Goal: Information Seeking & Learning: Learn about a topic

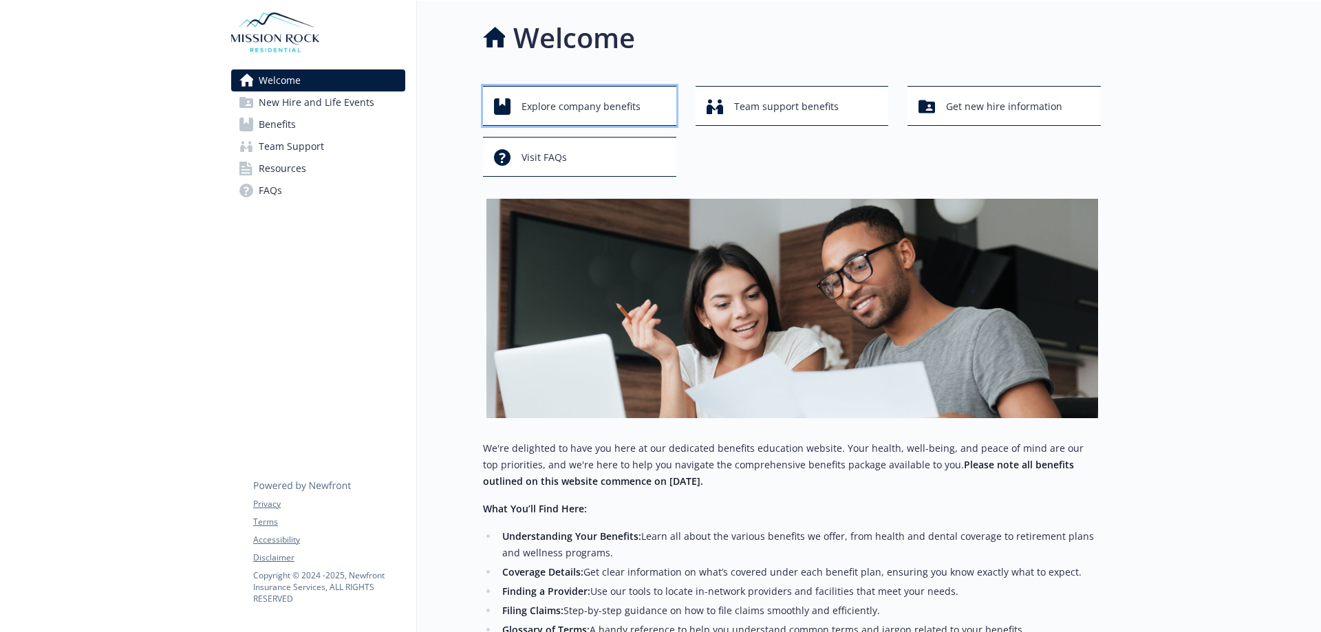
click at [599, 112] on span "Explore company benefits" at bounding box center [581, 107] width 119 height 26
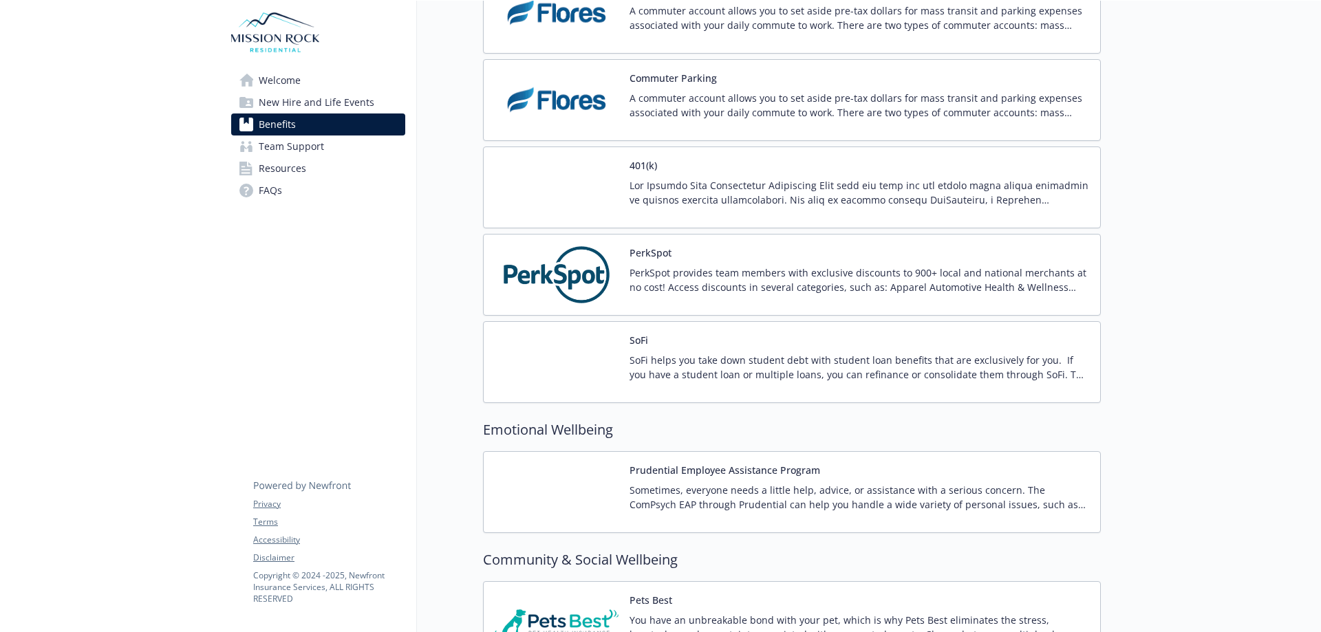
scroll to position [2585, 0]
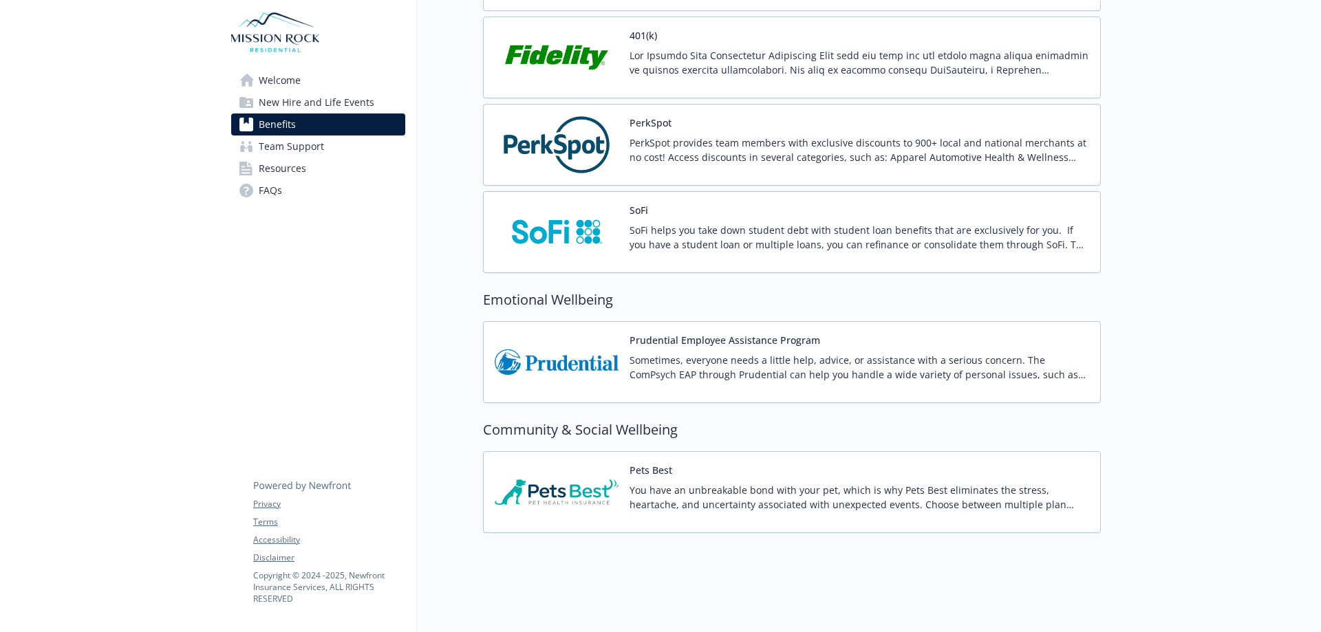
click at [828, 353] on p "Sometimes, everyone needs a little help, advice, or assistance with a serious c…" at bounding box center [860, 367] width 460 height 29
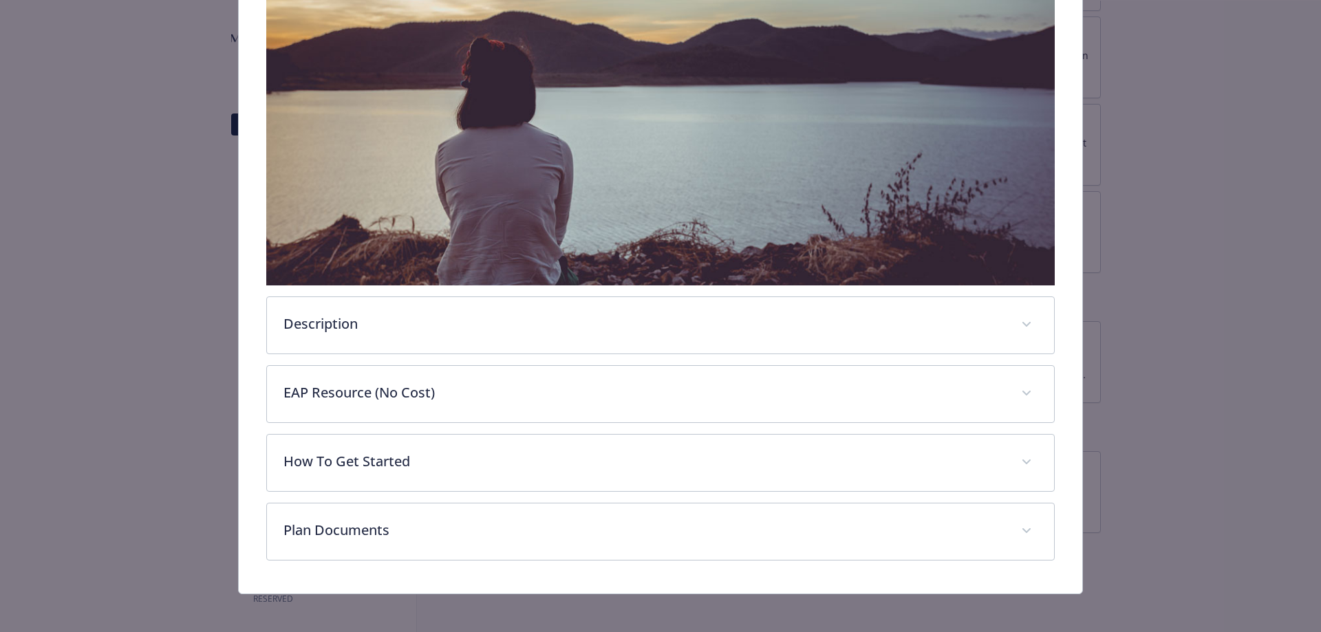
scroll to position [291, 0]
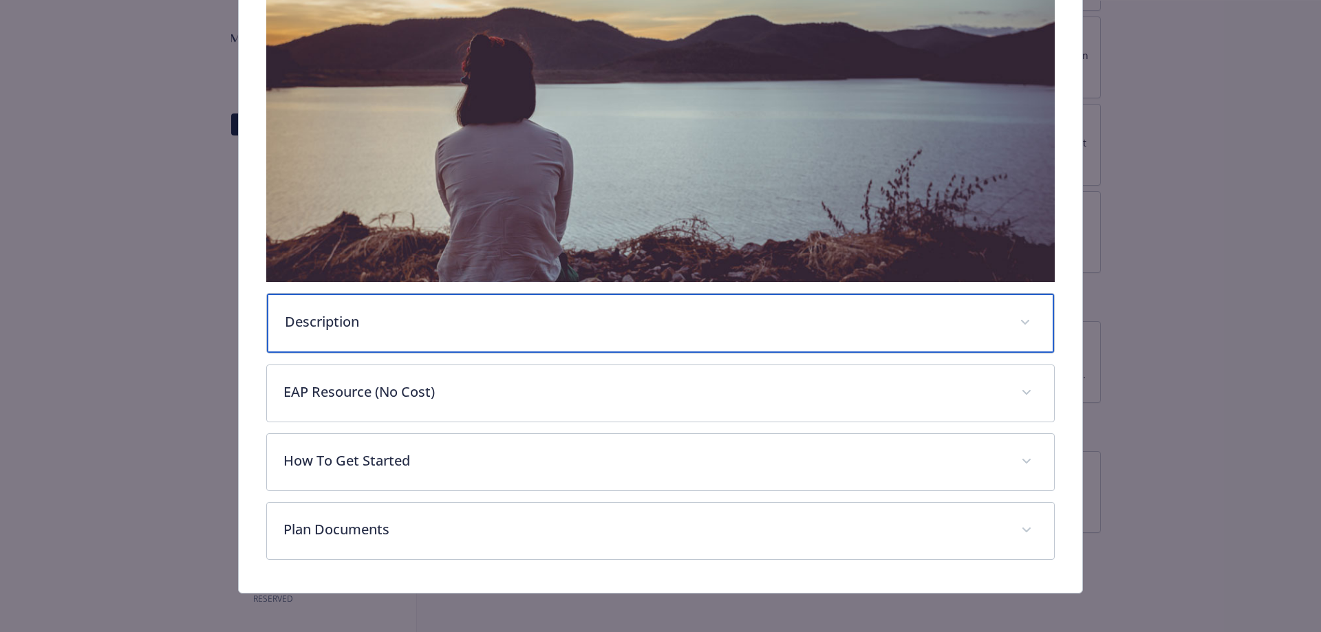
click at [1014, 317] on span "details for plan Emotional Wellbeing - Prudential Employee Assistance Program -…" at bounding box center [1025, 323] width 22 height 22
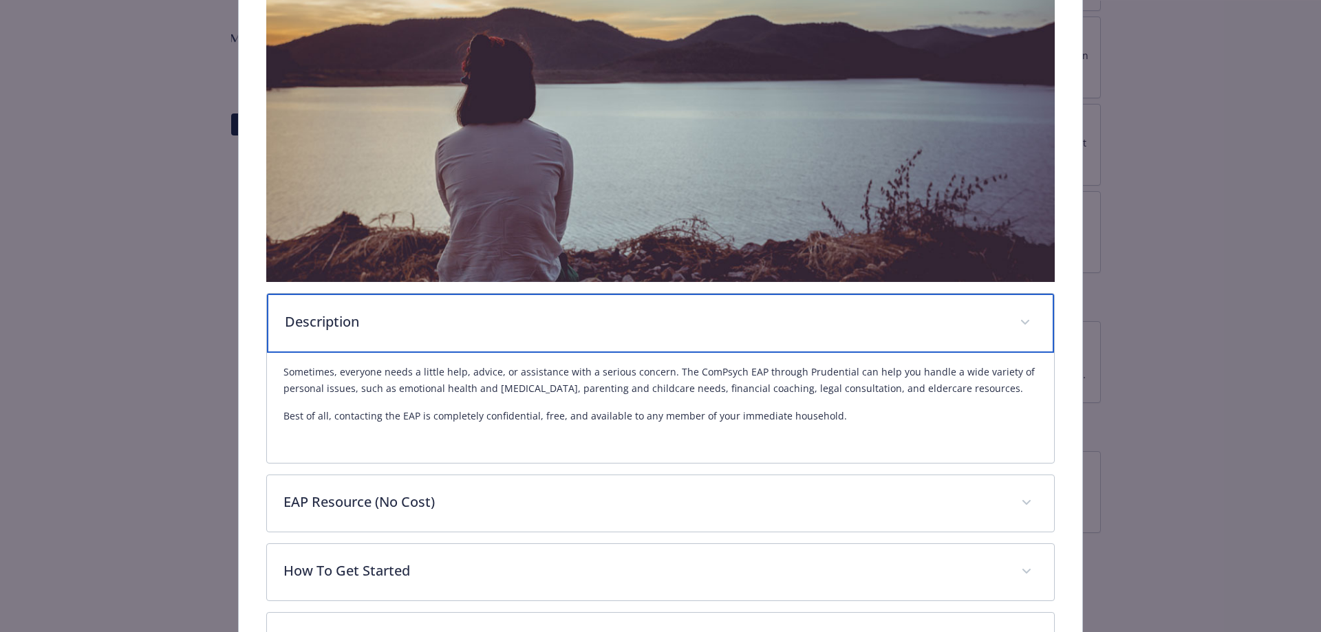
scroll to position [404, 0]
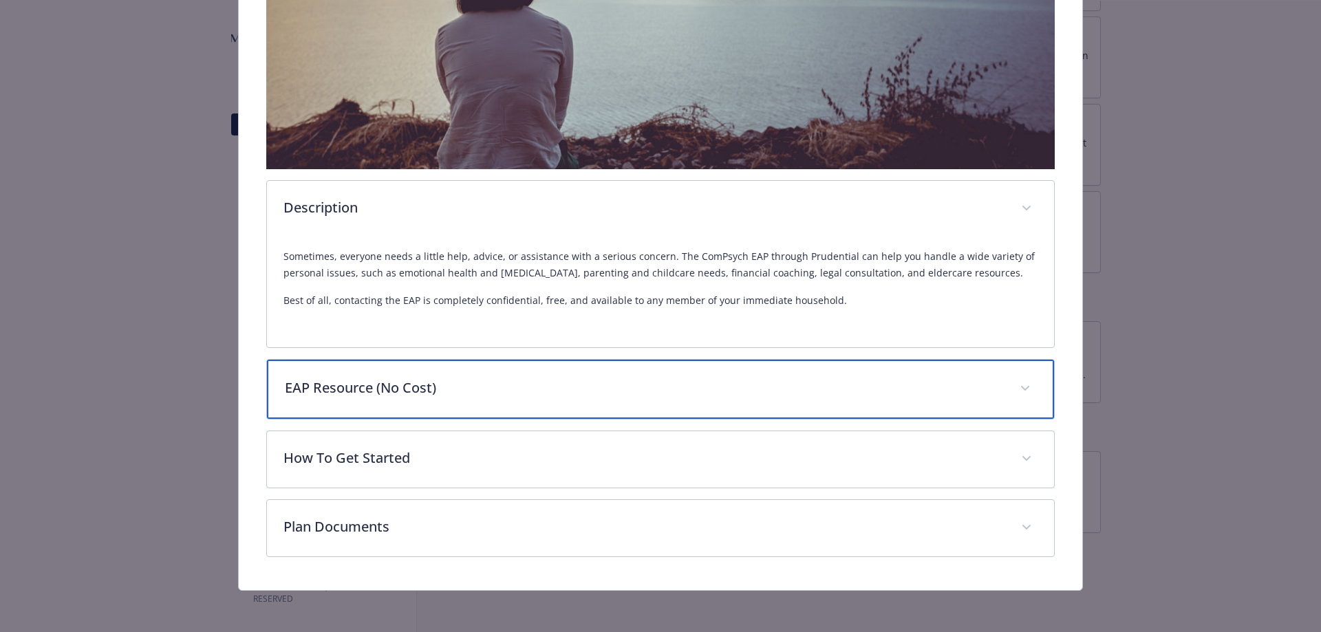
click at [1021, 387] on icon "details for plan Emotional Wellbeing - Prudential Employee Assistance Program -…" at bounding box center [1025, 389] width 8 height 6
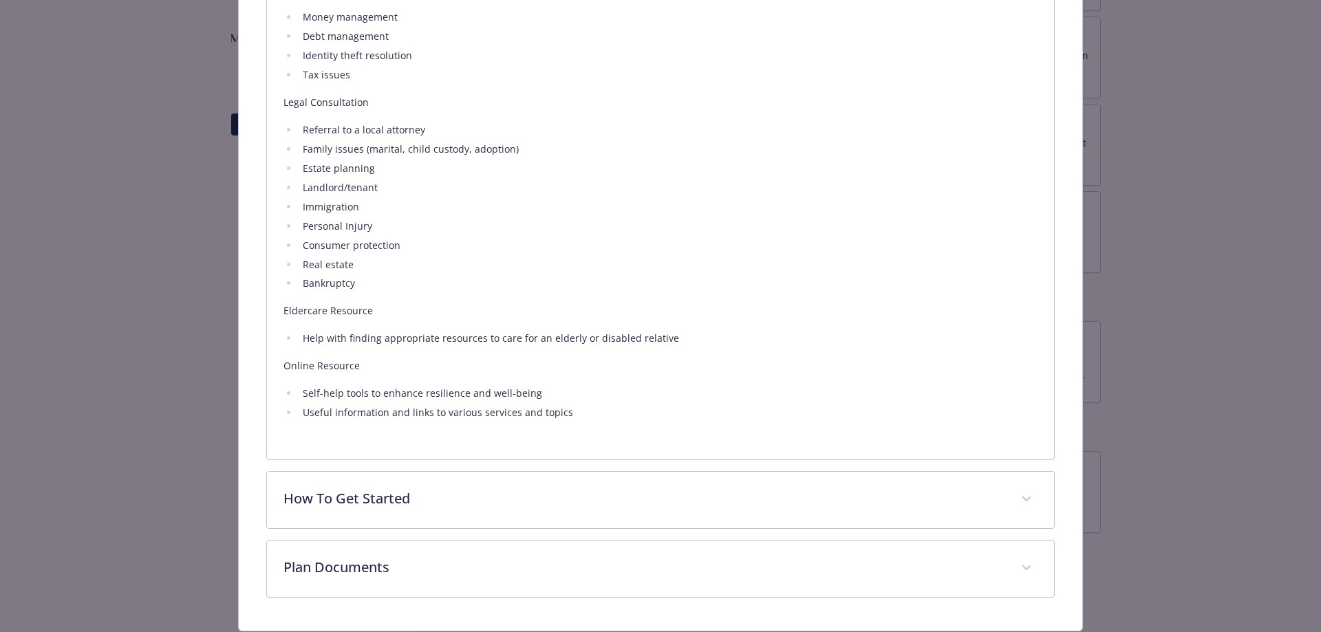
scroll to position [1270, 0]
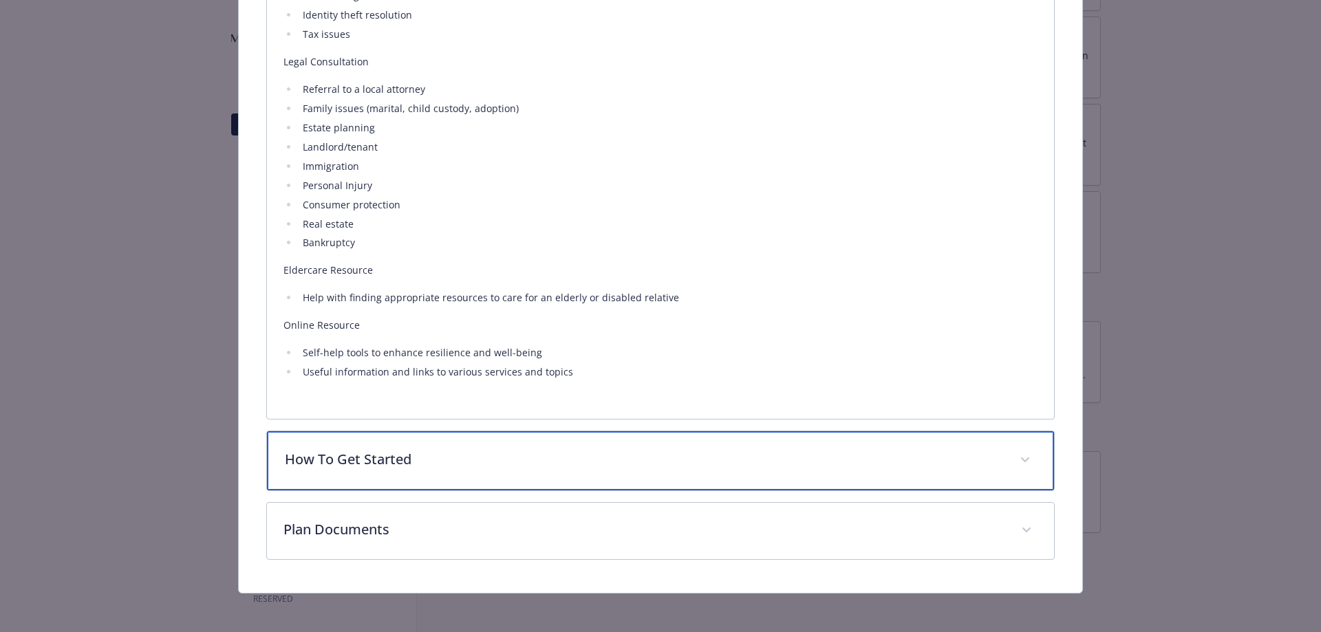
click at [1021, 458] on icon "details for plan Emotional Wellbeing - Prudential Employee Assistance Program -…" at bounding box center [1025, 460] width 8 height 5
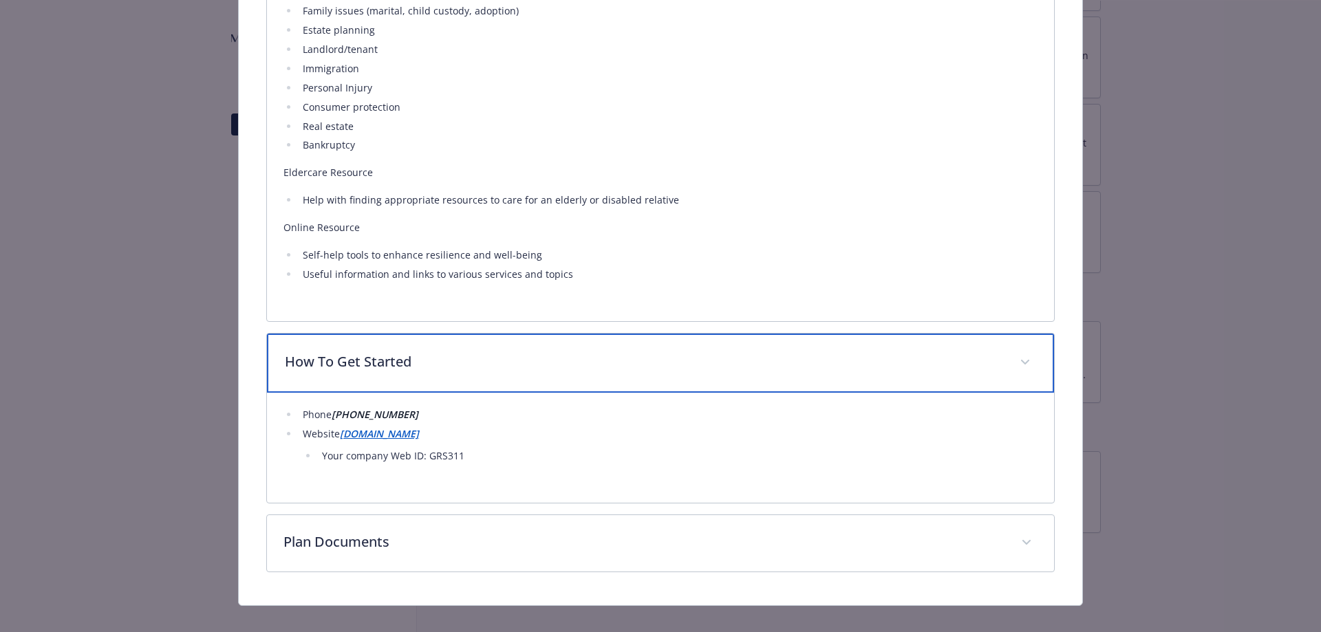
scroll to position [1380, 0]
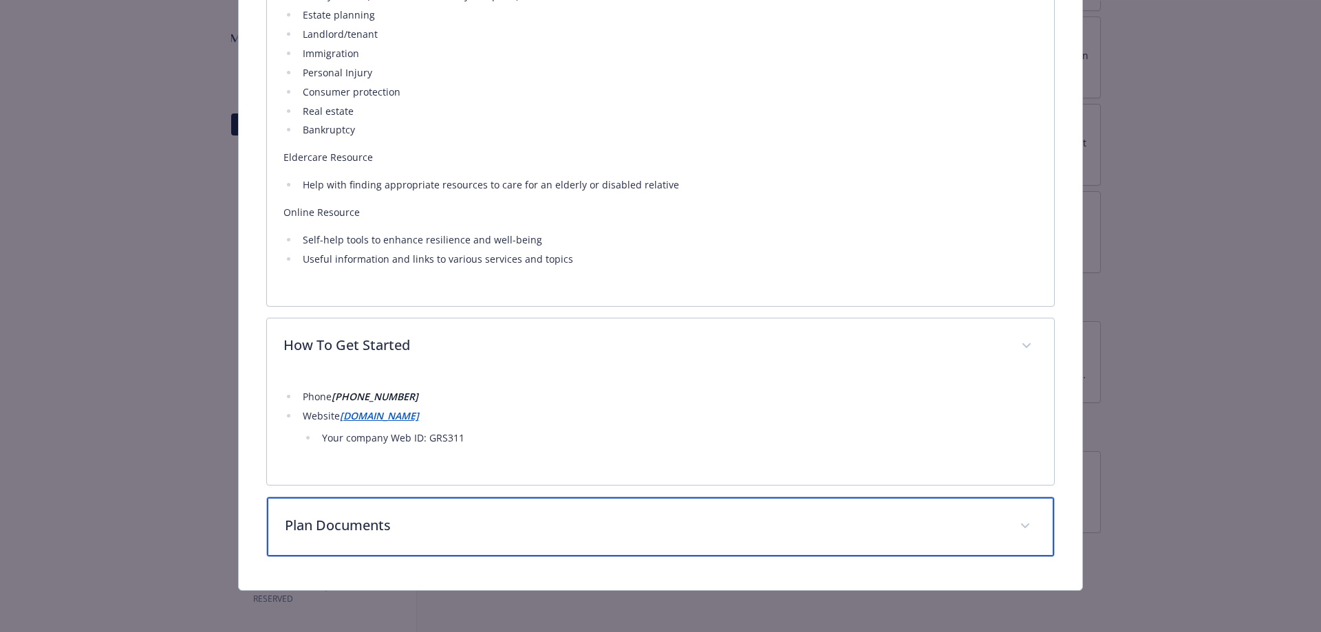
click at [966, 527] on p "Plan Documents" at bounding box center [644, 525] width 719 height 21
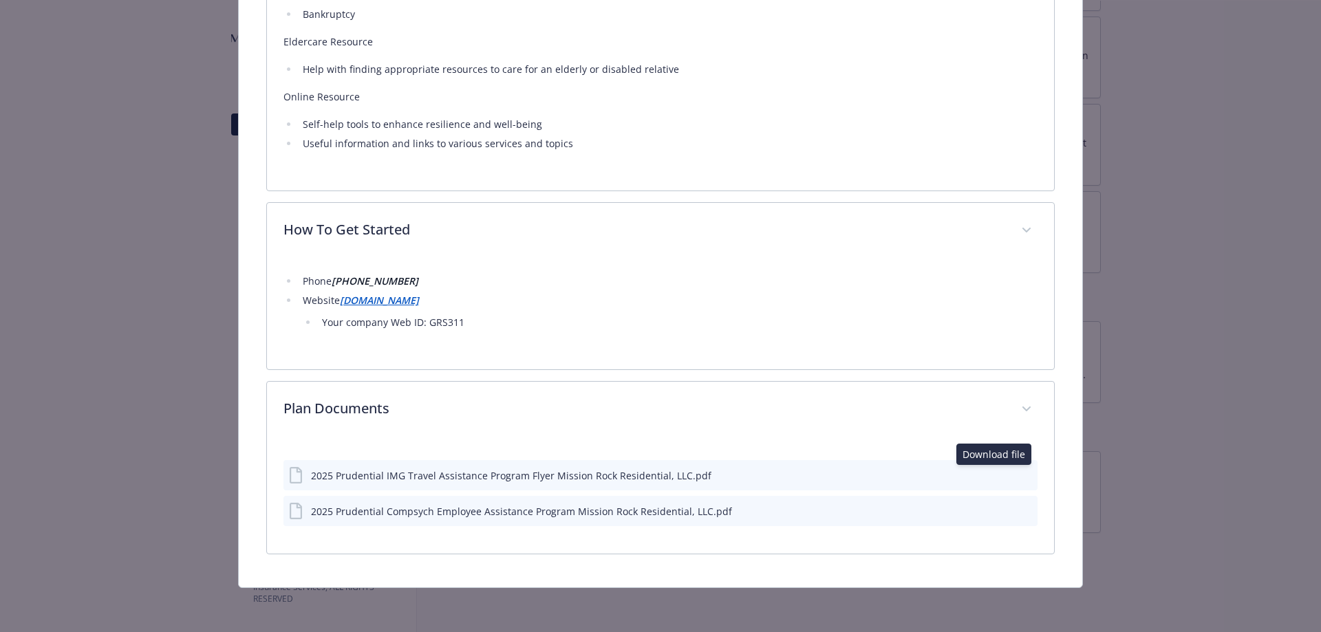
scroll to position [1493, 0]
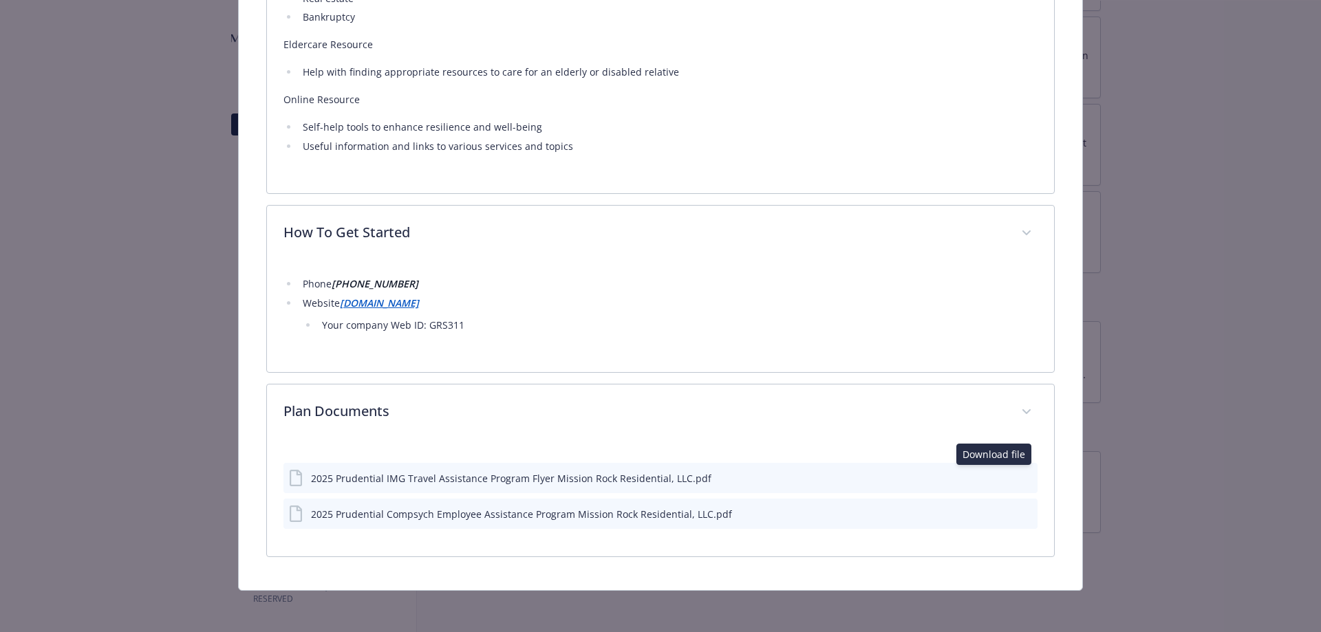
click at [996, 473] on icon "download file" at bounding box center [1001, 477] width 11 height 11
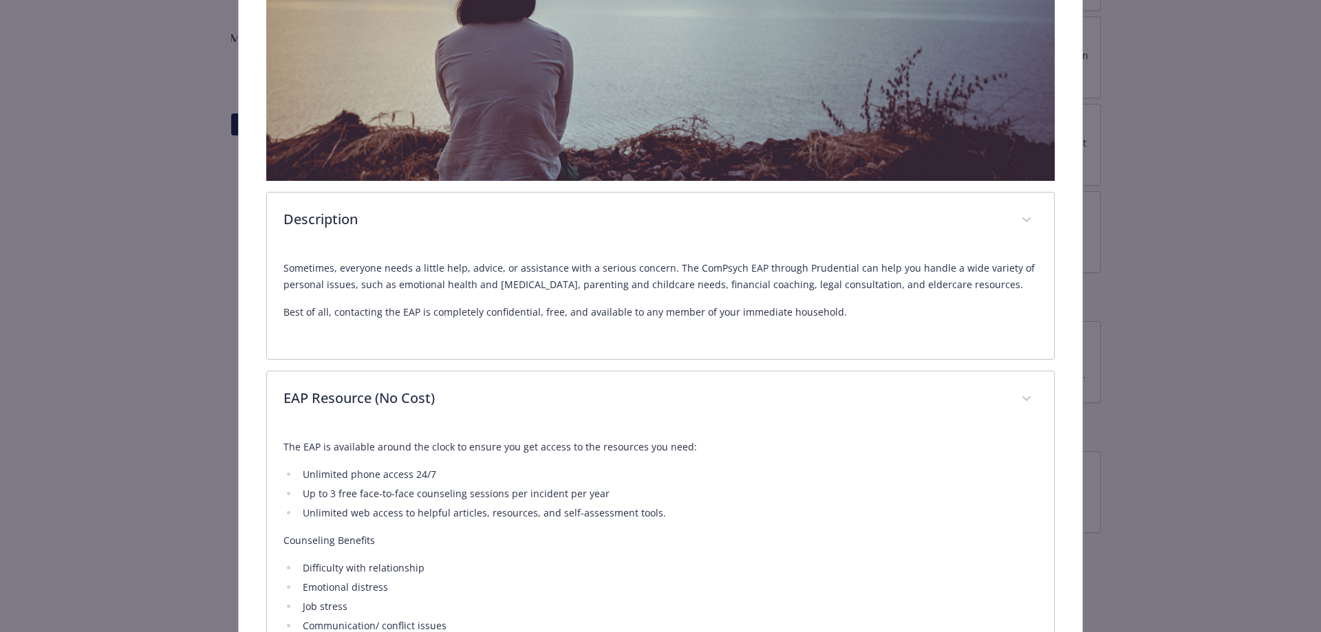
scroll to position [186, 0]
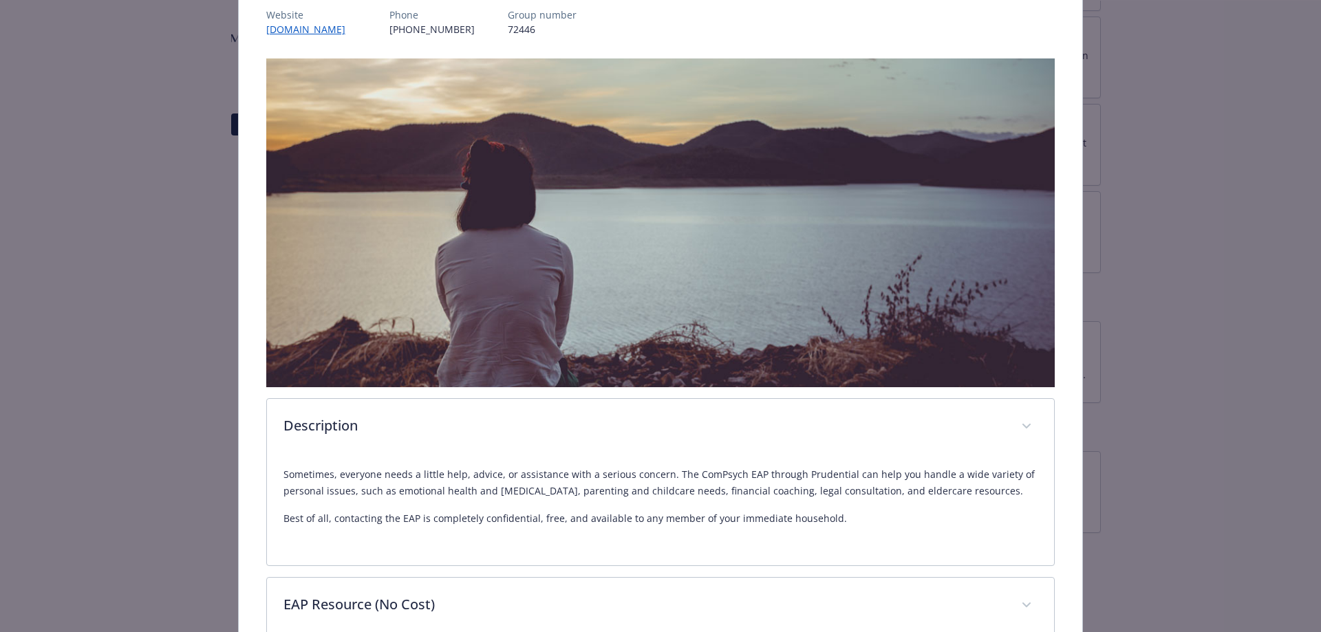
click at [738, 521] on p "Best of all, contacting the EAP is completely confidential, free, and available…" at bounding box center [660, 519] width 755 height 17
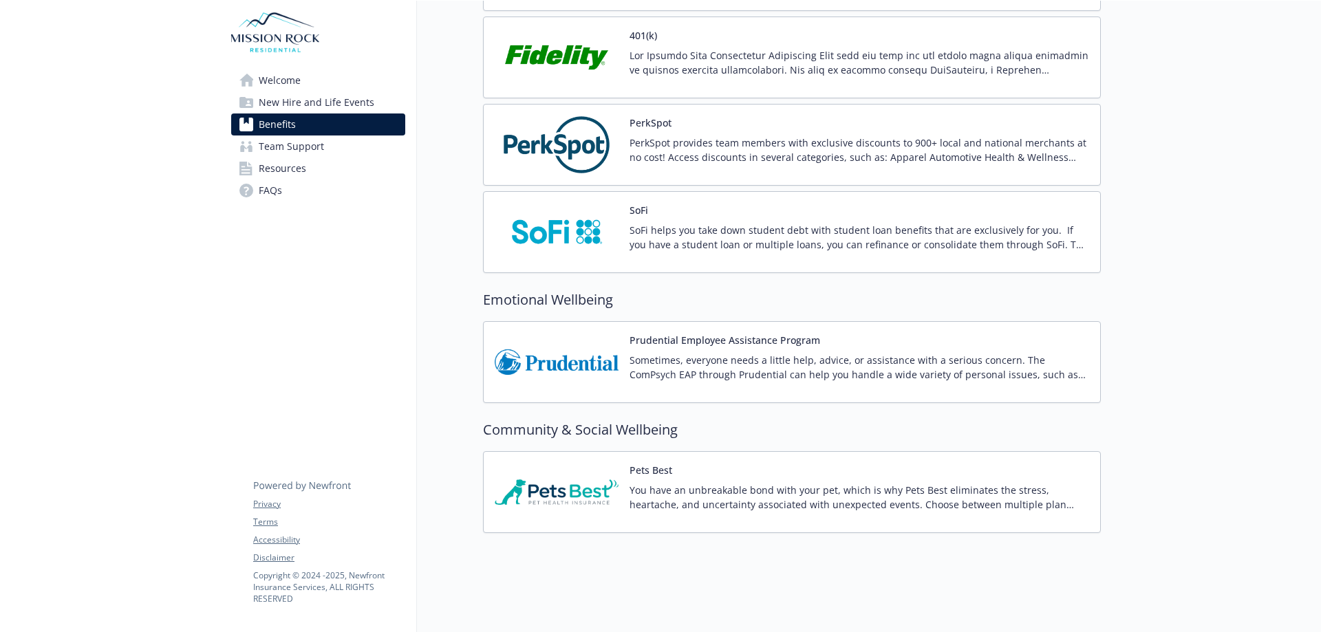
click at [728, 354] on p "Sometimes, everyone needs a little help, advice, or assistance with a serious c…" at bounding box center [860, 367] width 460 height 29
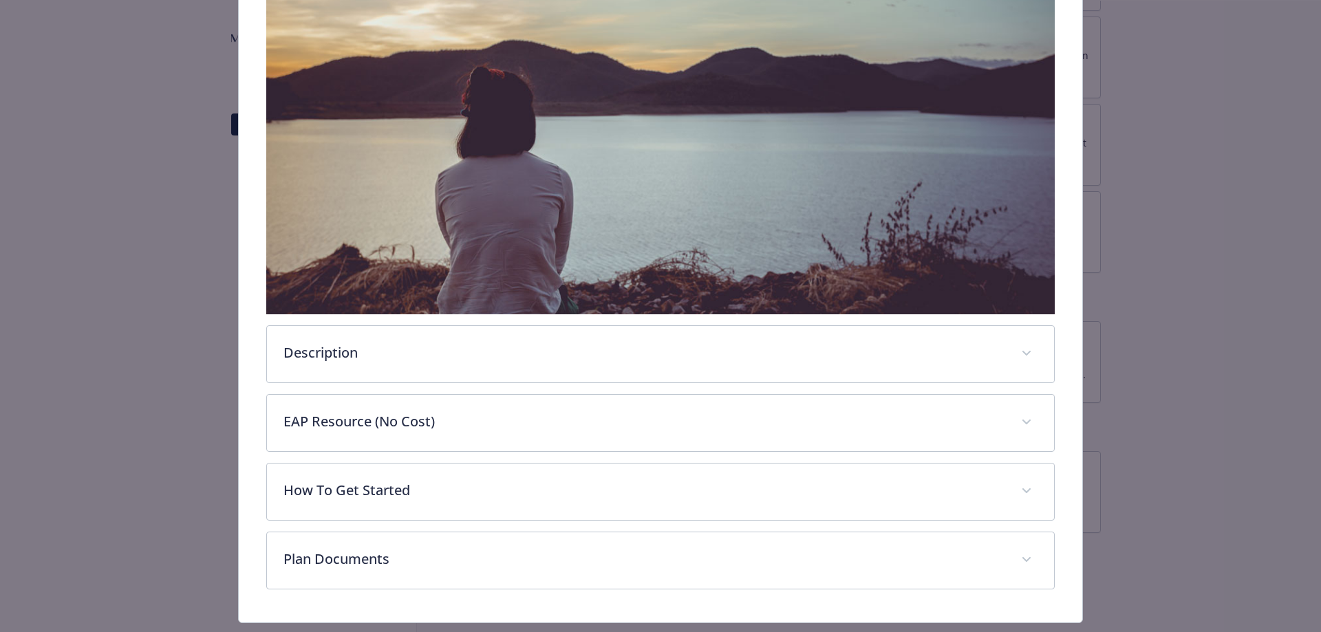
scroll to position [291, 0]
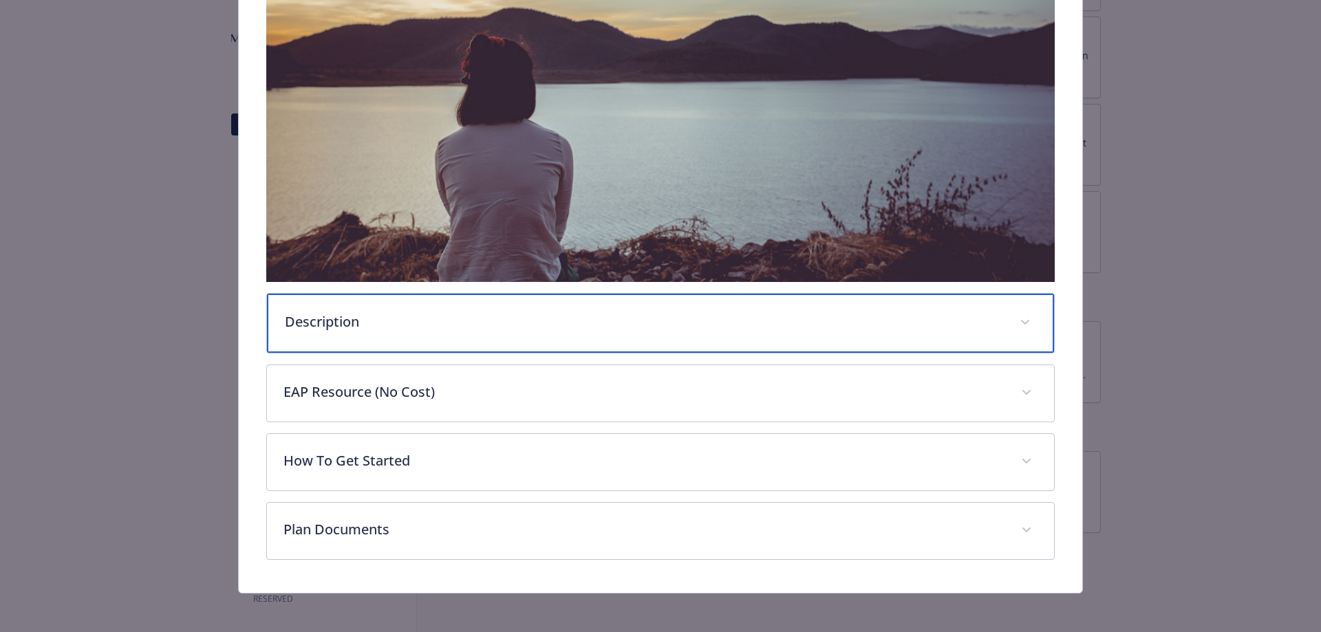
click at [1014, 319] on span "details for plan Emotional Wellbeing - Prudential Employee Assistance Program -…" at bounding box center [1025, 323] width 22 height 22
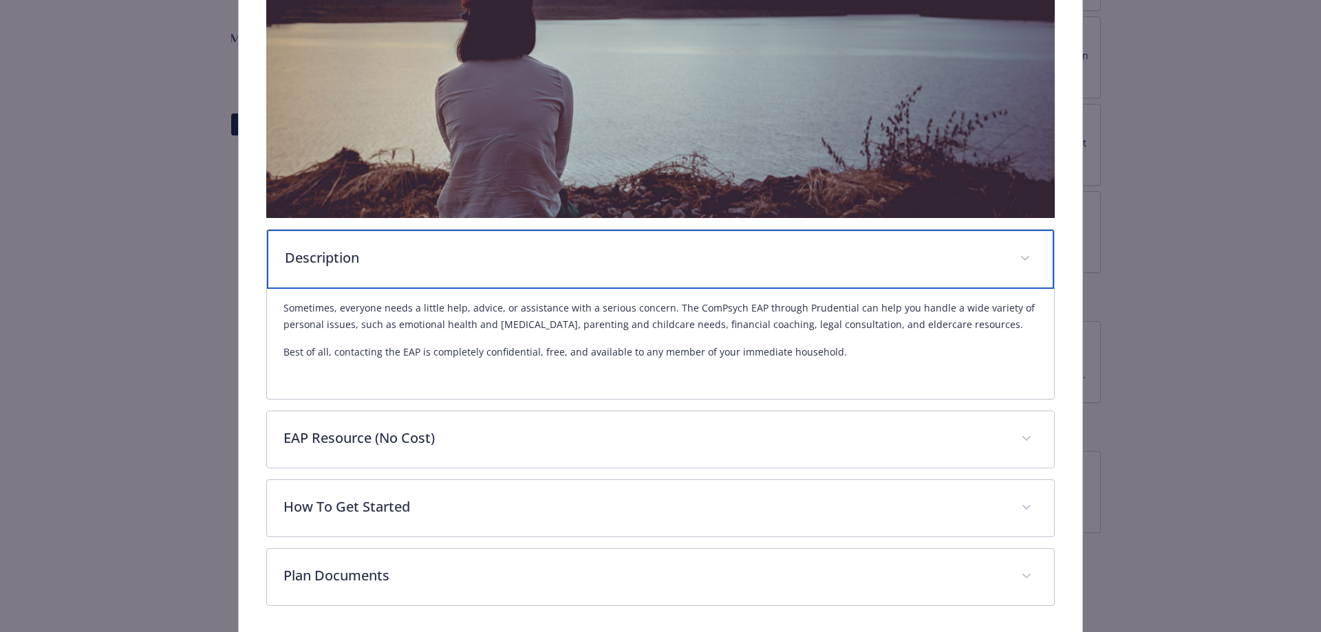
scroll to position [404, 0]
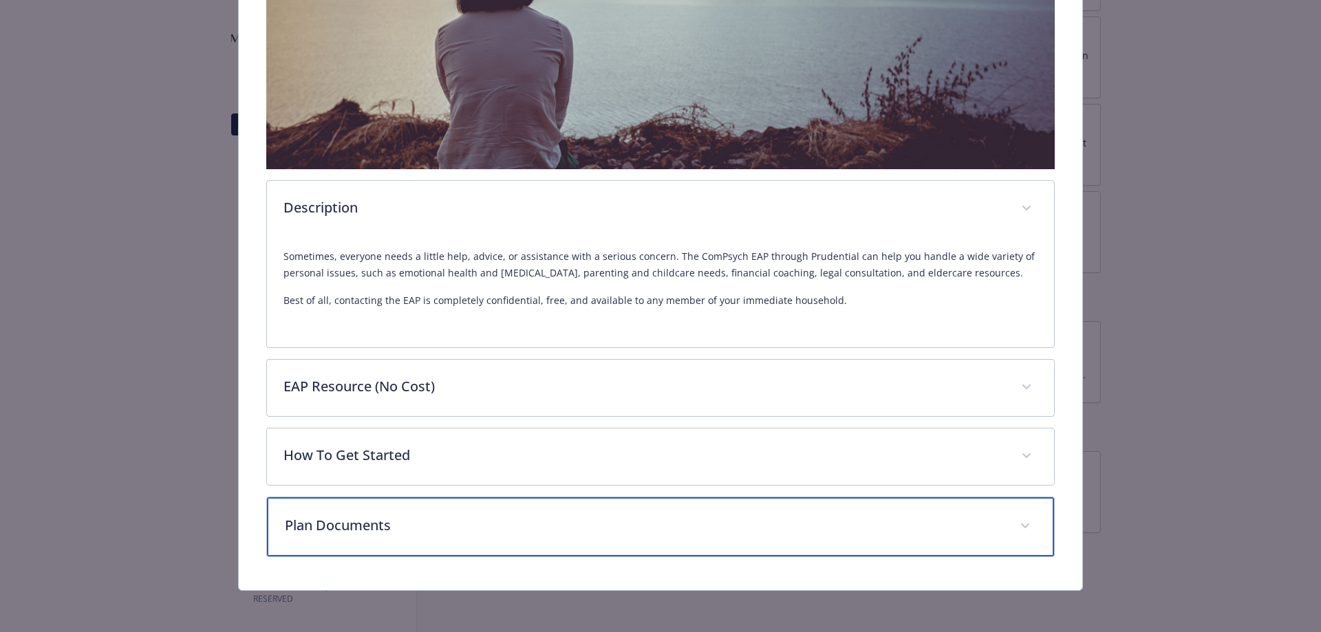
click at [1022, 526] on span "details for plan Emotional Wellbeing - Prudential Employee Assistance Program -…" at bounding box center [1025, 526] width 22 height 22
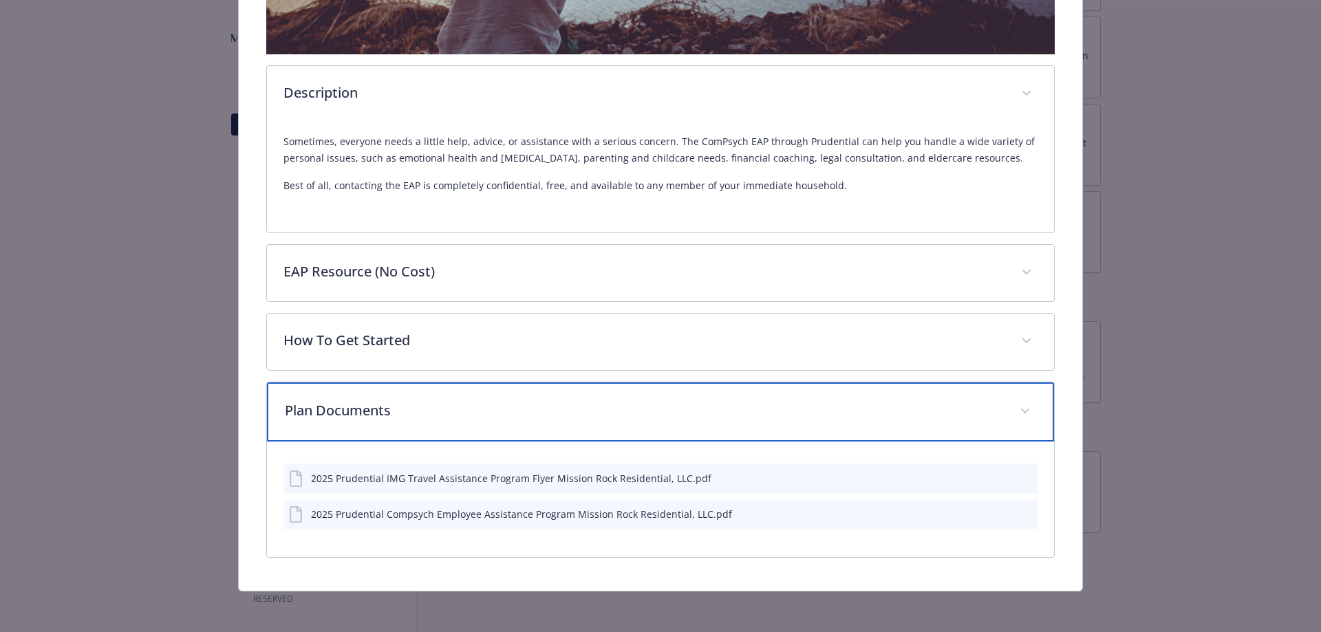
scroll to position [519, 0]
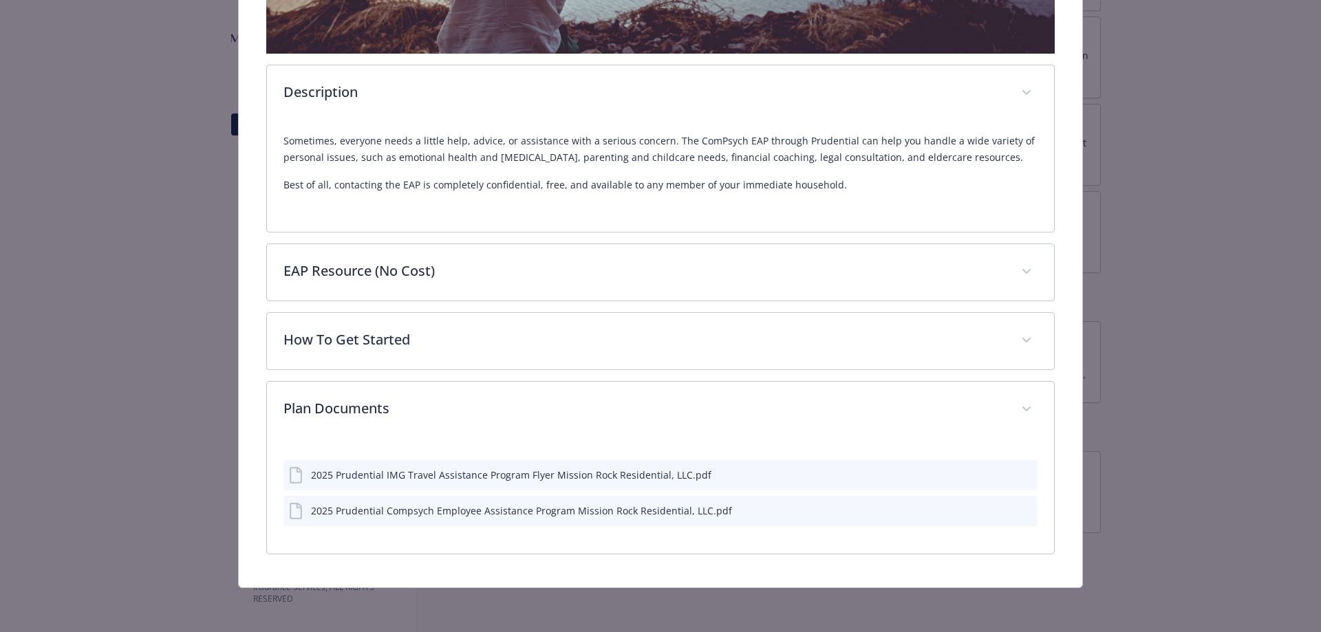
click at [996, 508] on icon "download file" at bounding box center [1001, 509] width 11 height 11
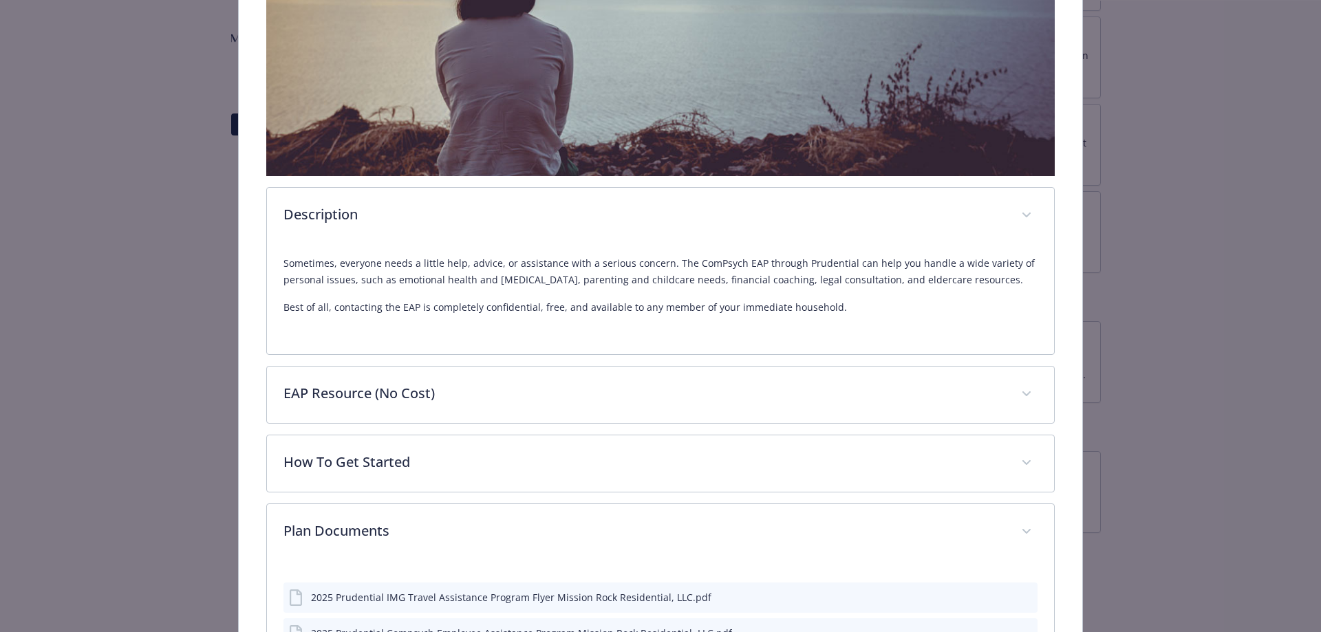
scroll to position [310, 0]
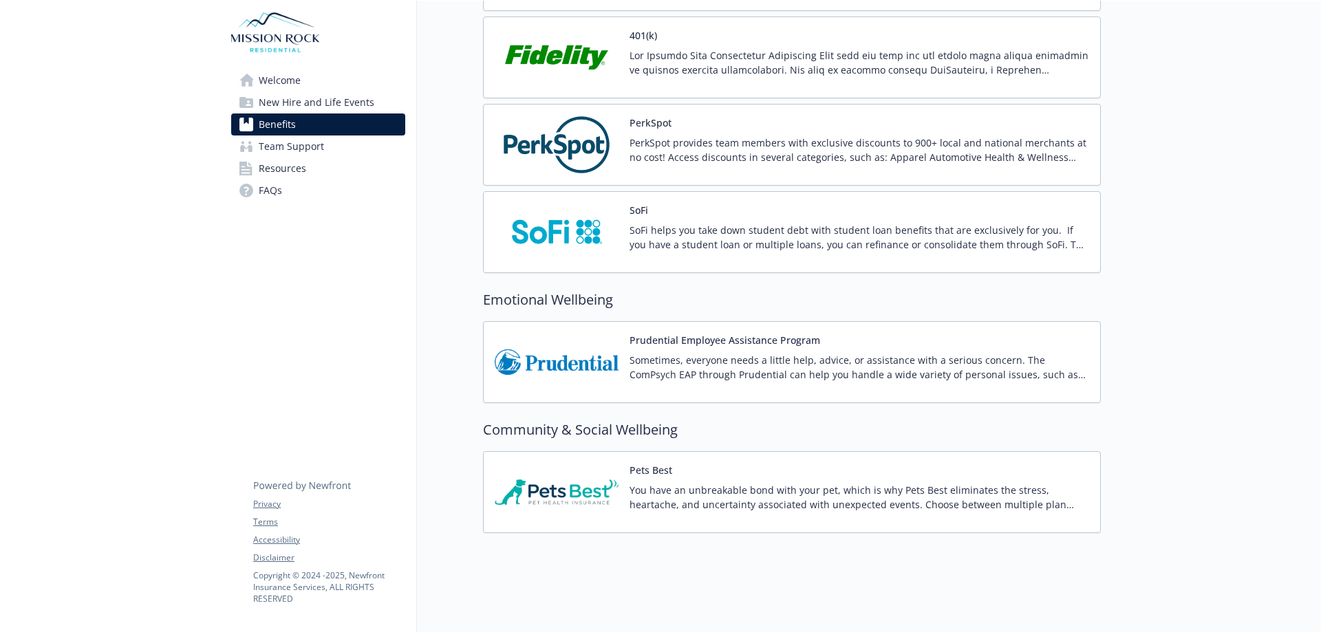
click at [716, 365] on p "Sometimes, everyone needs a little help, advice, or assistance with a serious c…" at bounding box center [860, 367] width 460 height 29
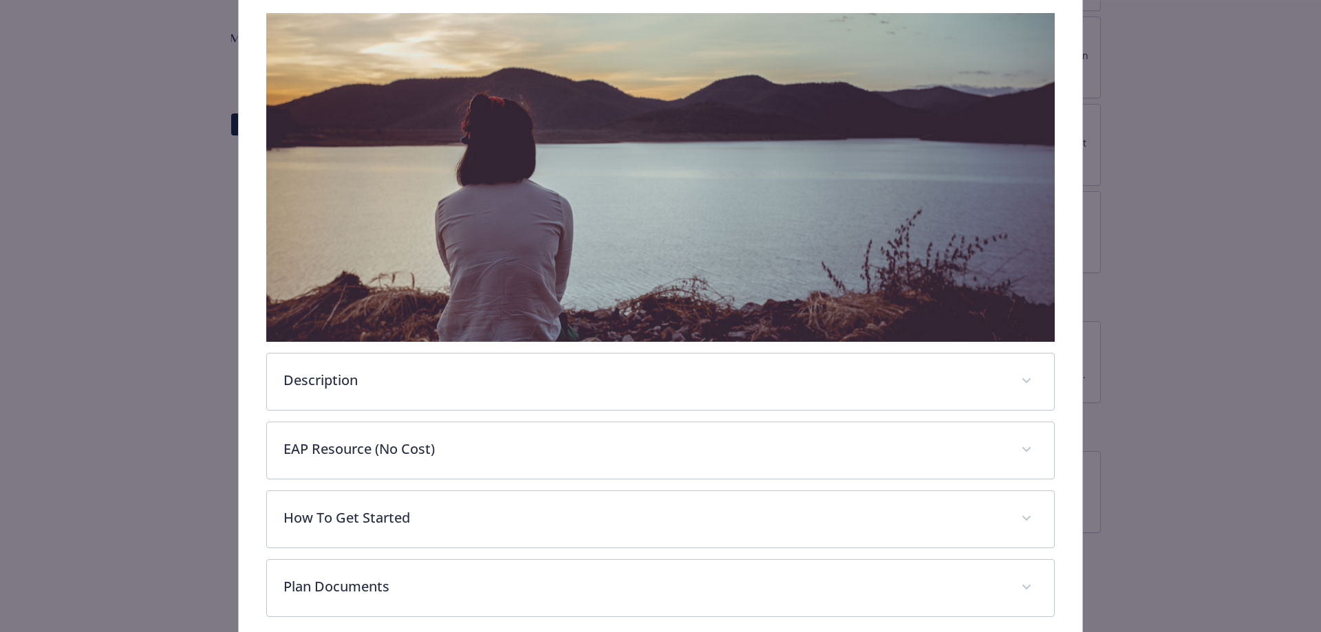
scroll to position [291, 0]
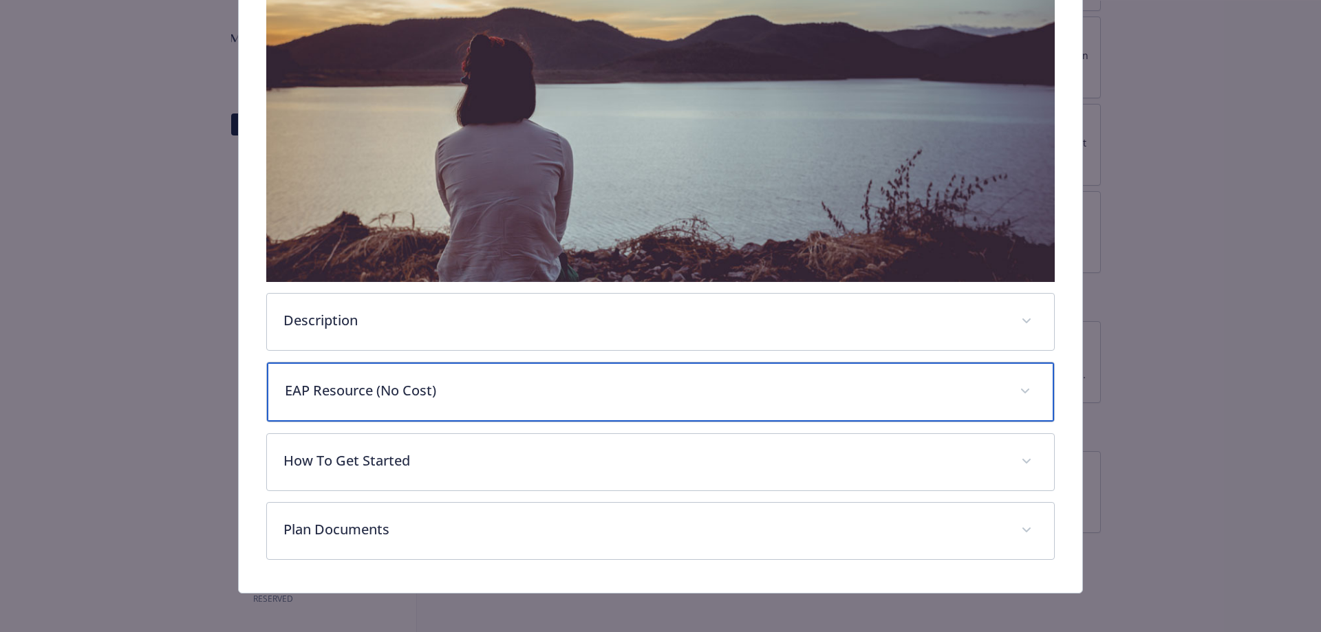
click at [1017, 380] on span "details for plan Emotional Wellbeing - Prudential Employee Assistance Program -…" at bounding box center [1025, 391] width 22 height 22
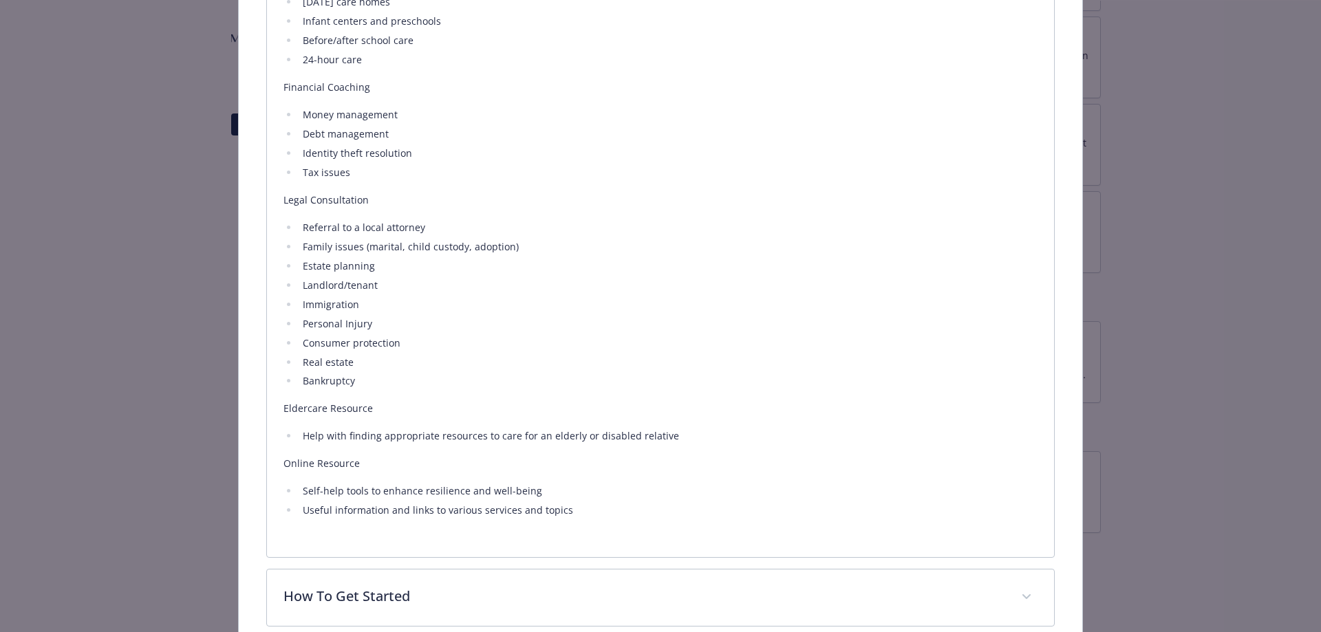
scroll to position [1048, 0]
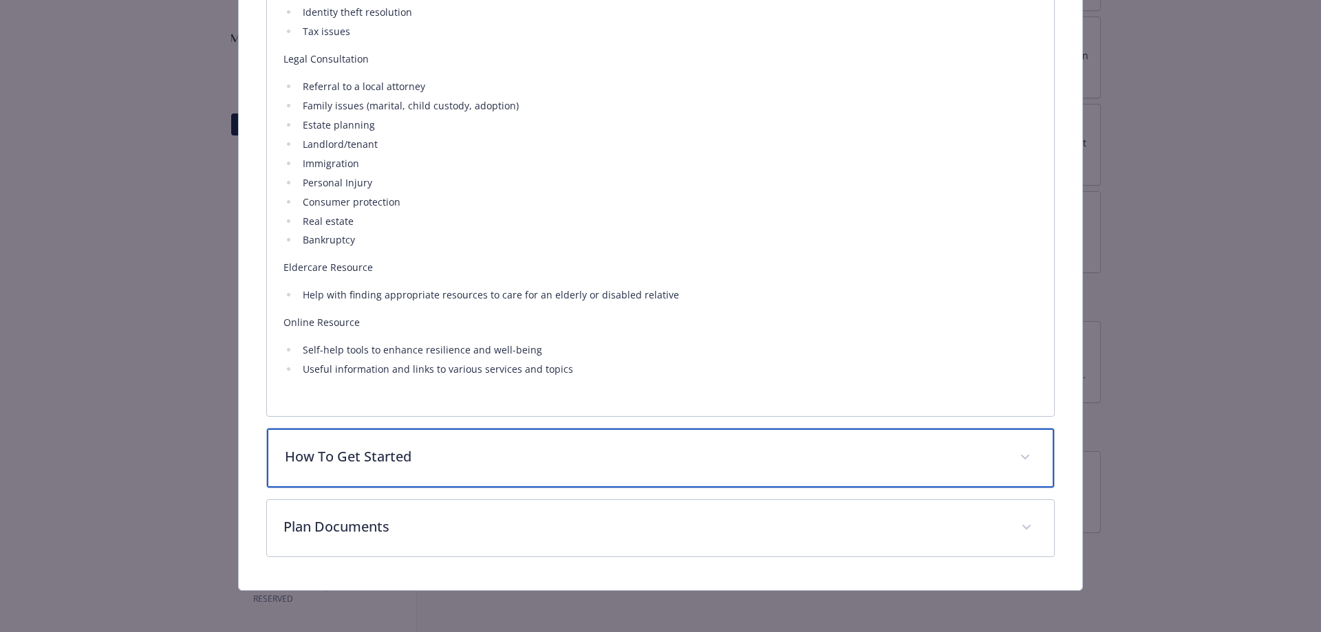
click at [945, 459] on p "How To Get Started" at bounding box center [644, 457] width 719 height 21
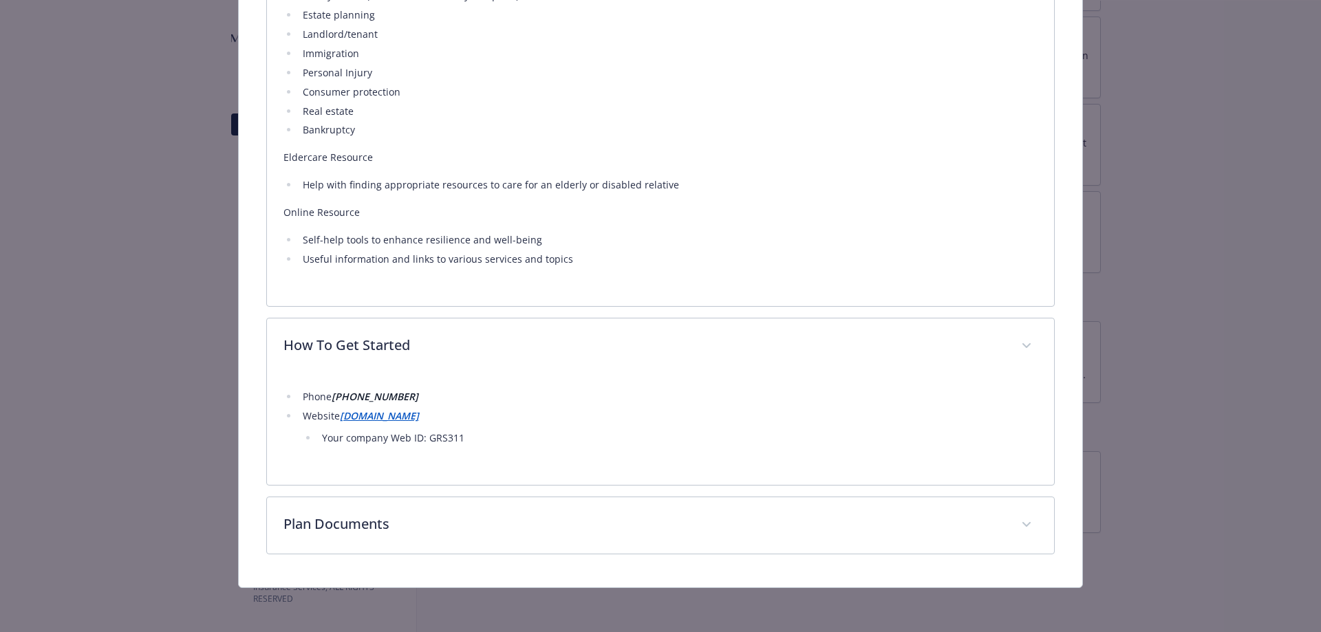
scroll to position [1267, 0]
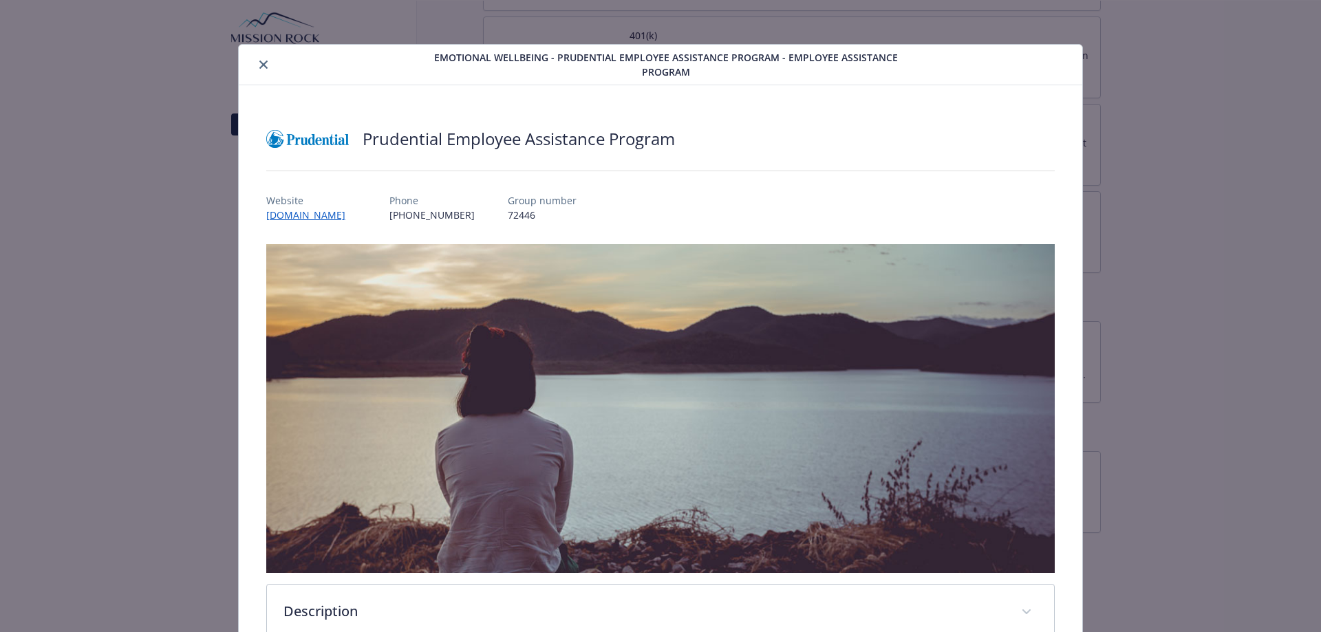
scroll to position [41, 0]
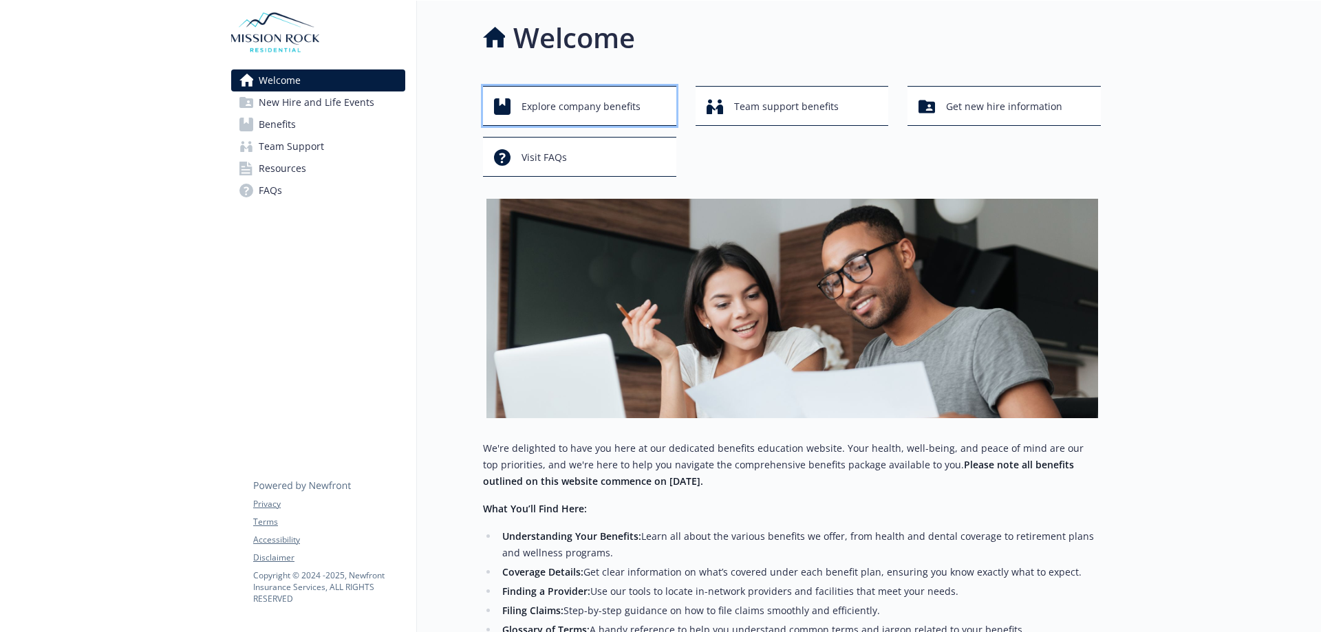
click at [596, 115] on span "Explore company benefits" at bounding box center [581, 107] width 119 height 26
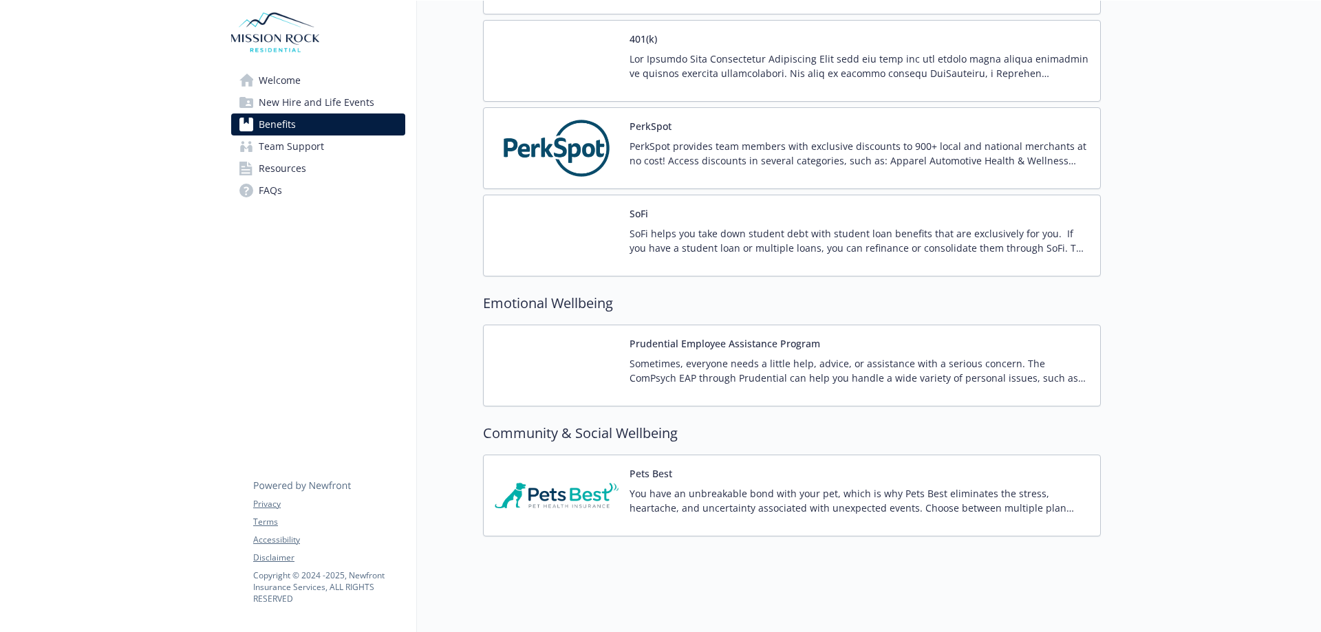
scroll to position [2585, 0]
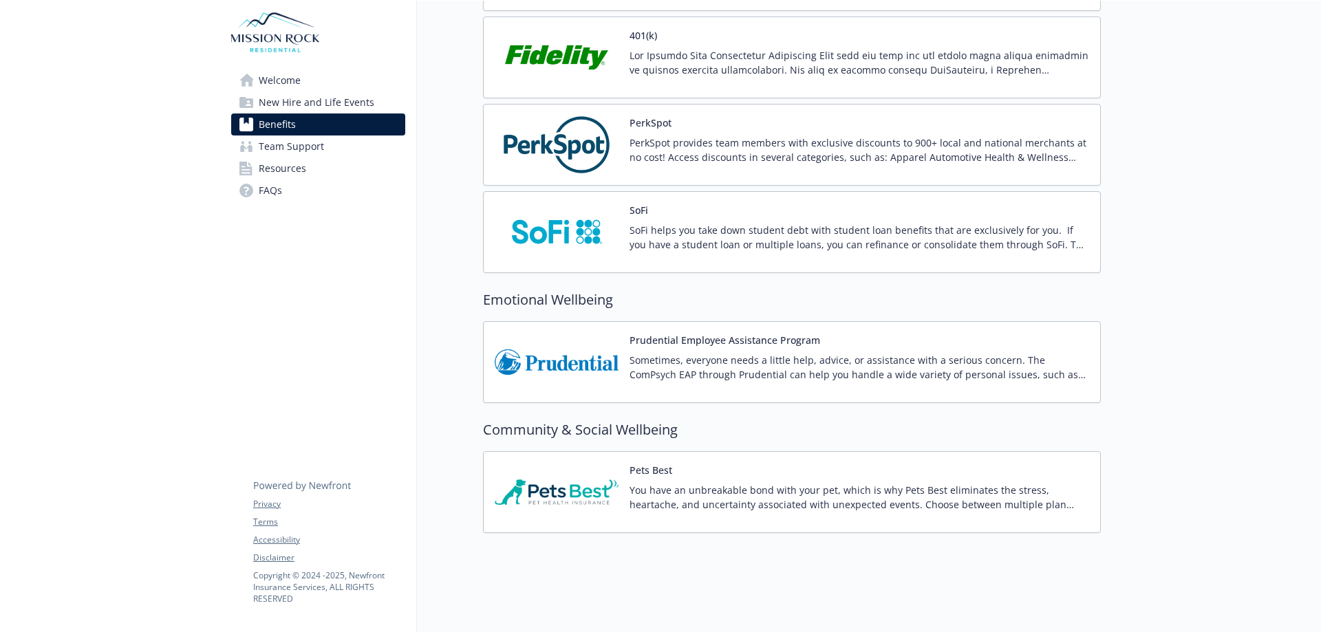
click at [665, 120] on div "PerkSpot PerkSpot provides team members with exclusive discounts to 900+ local …" at bounding box center [860, 145] width 460 height 58
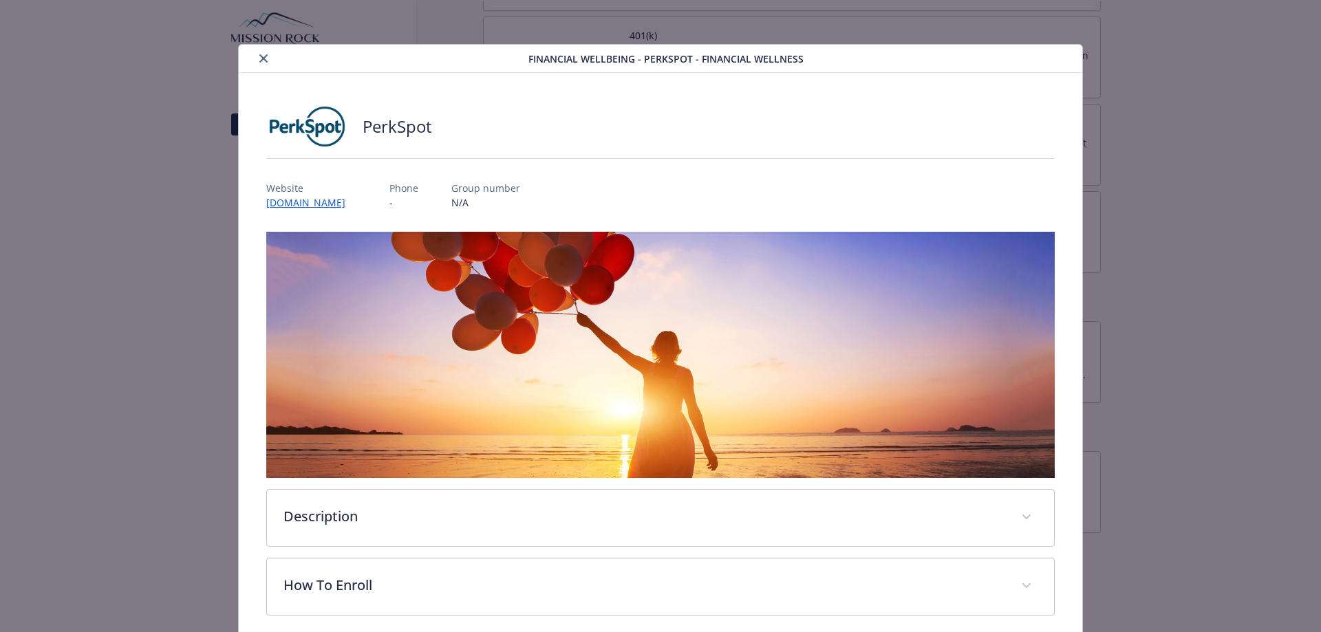
scroll to position [59, 0]
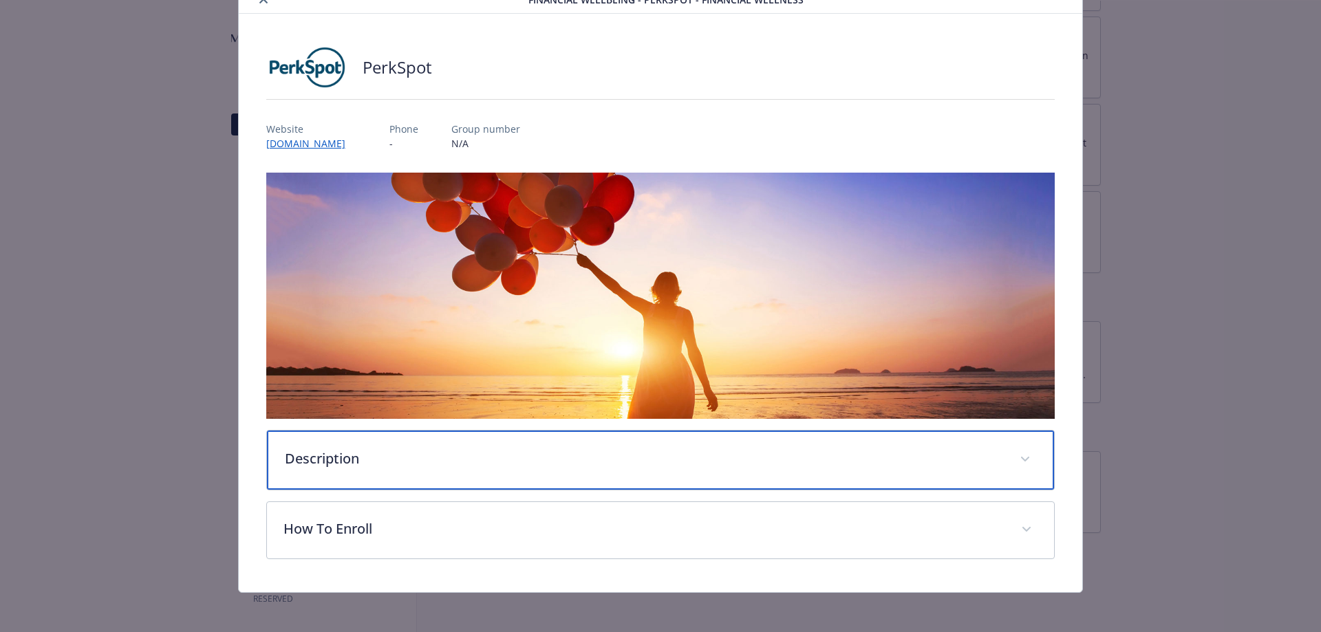
click at [417, 462] on p "Description" at bounding box center [644, 459] width 719 height 21
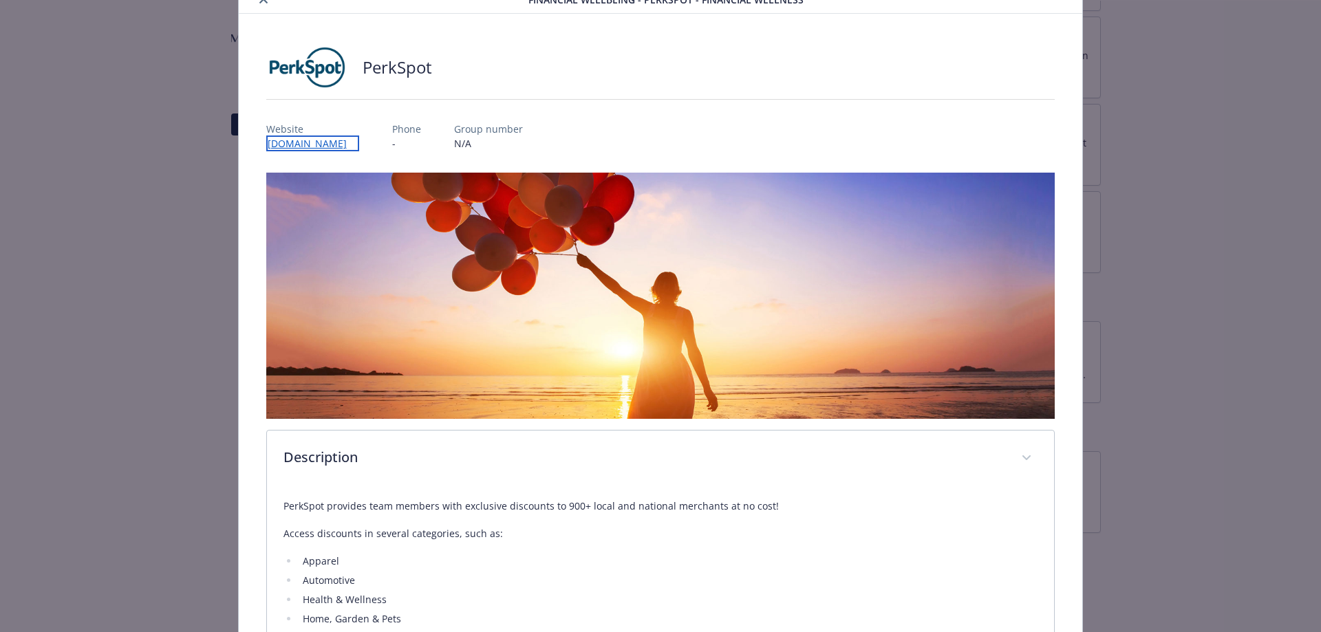
click at [305, 141] on link "[DOMAIN_NAME]" at bounding box center [312, 144] width 93 height 16
